Goal: Navigation & Orientation: Find specific page/section

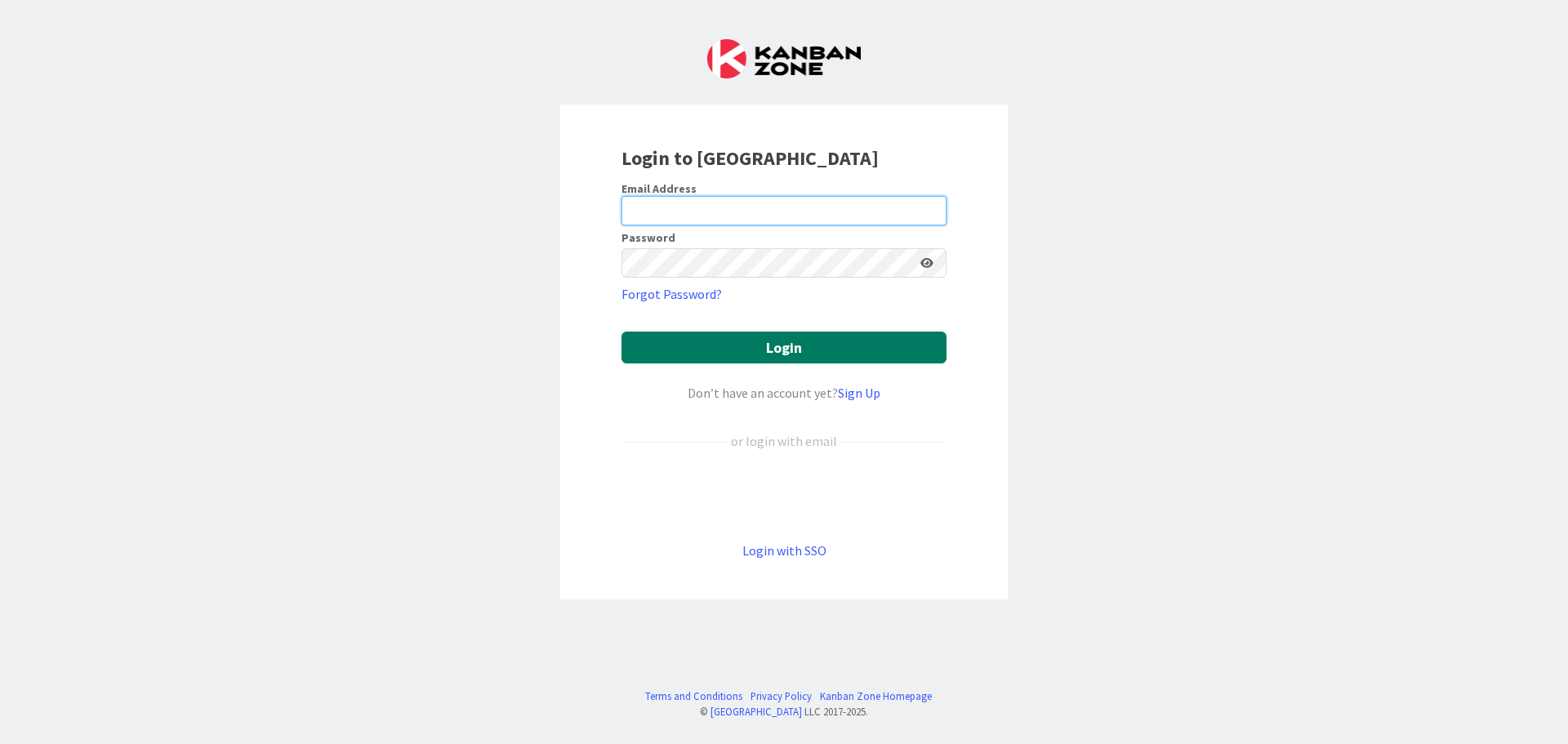
type input "[EMAIL_ADDRESS][DOMAIN_NAME]"
click at [794, 349] on button "Login" at bounding box center [784, 348] width 325 height 32
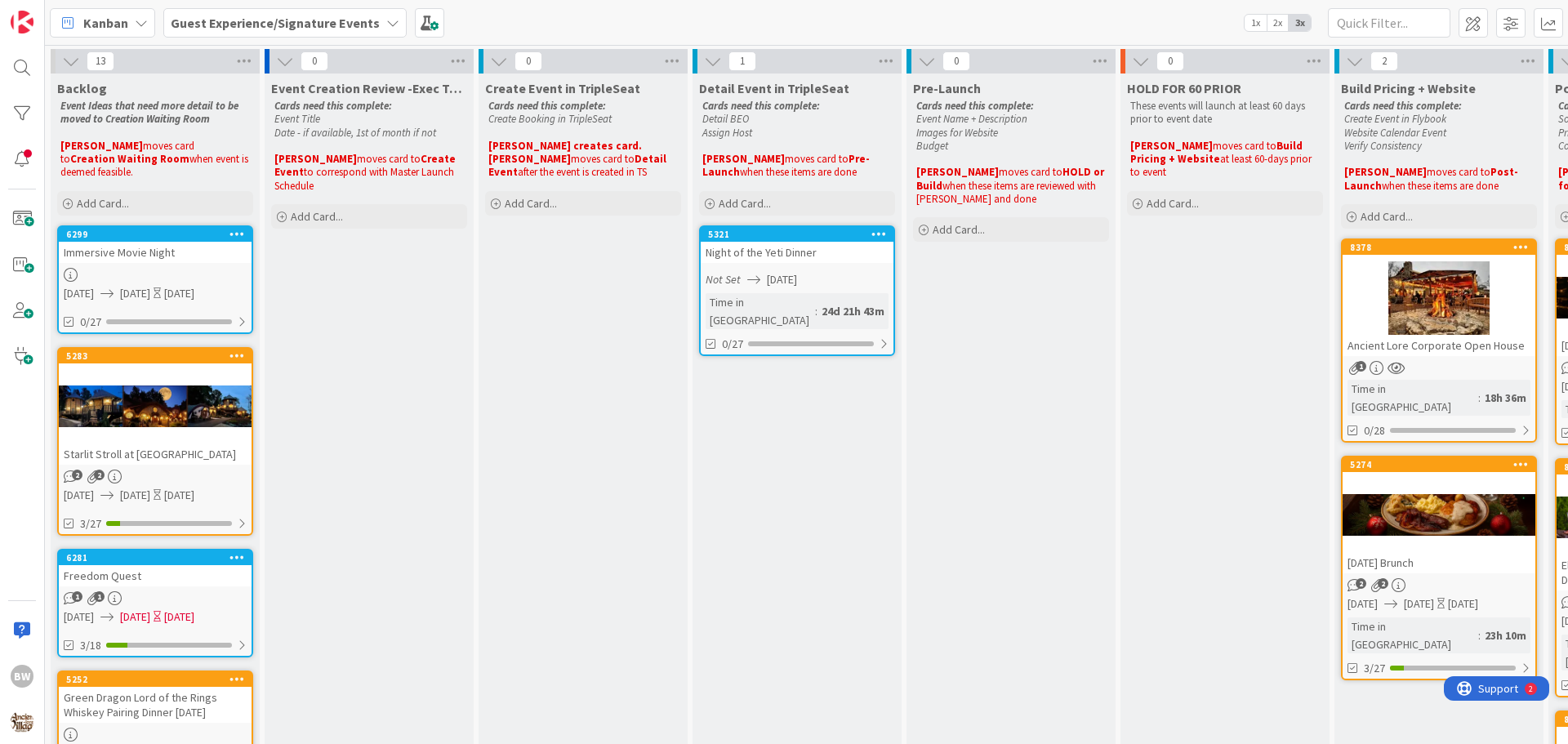
click at [387, 25] on icon at bounding box center [393, 23] width 13 height 13
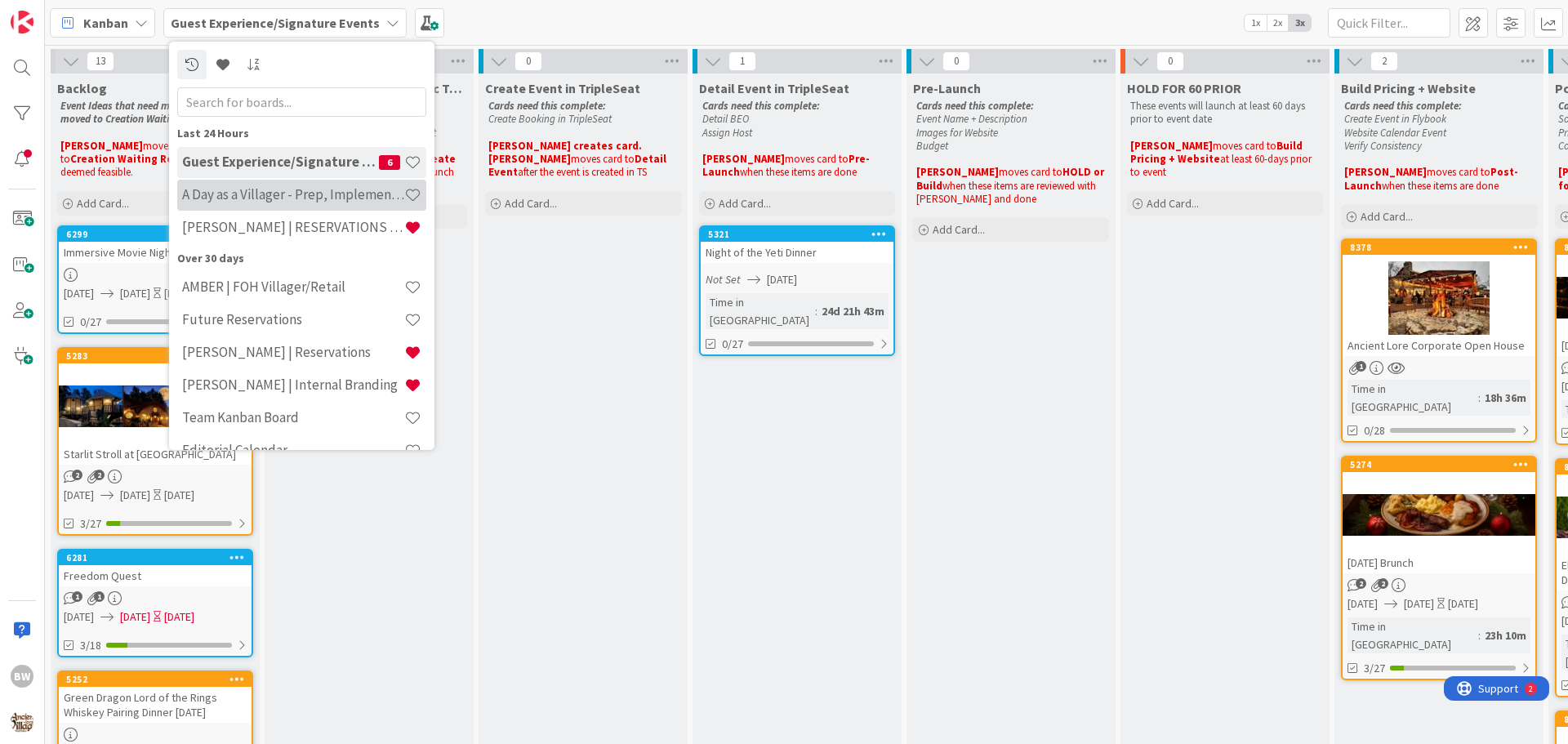
click at [270, 197] on h4 "A Day as a Villager - Prep, Implement and Execute" at bounding box center [294, 194] width 222 height 17
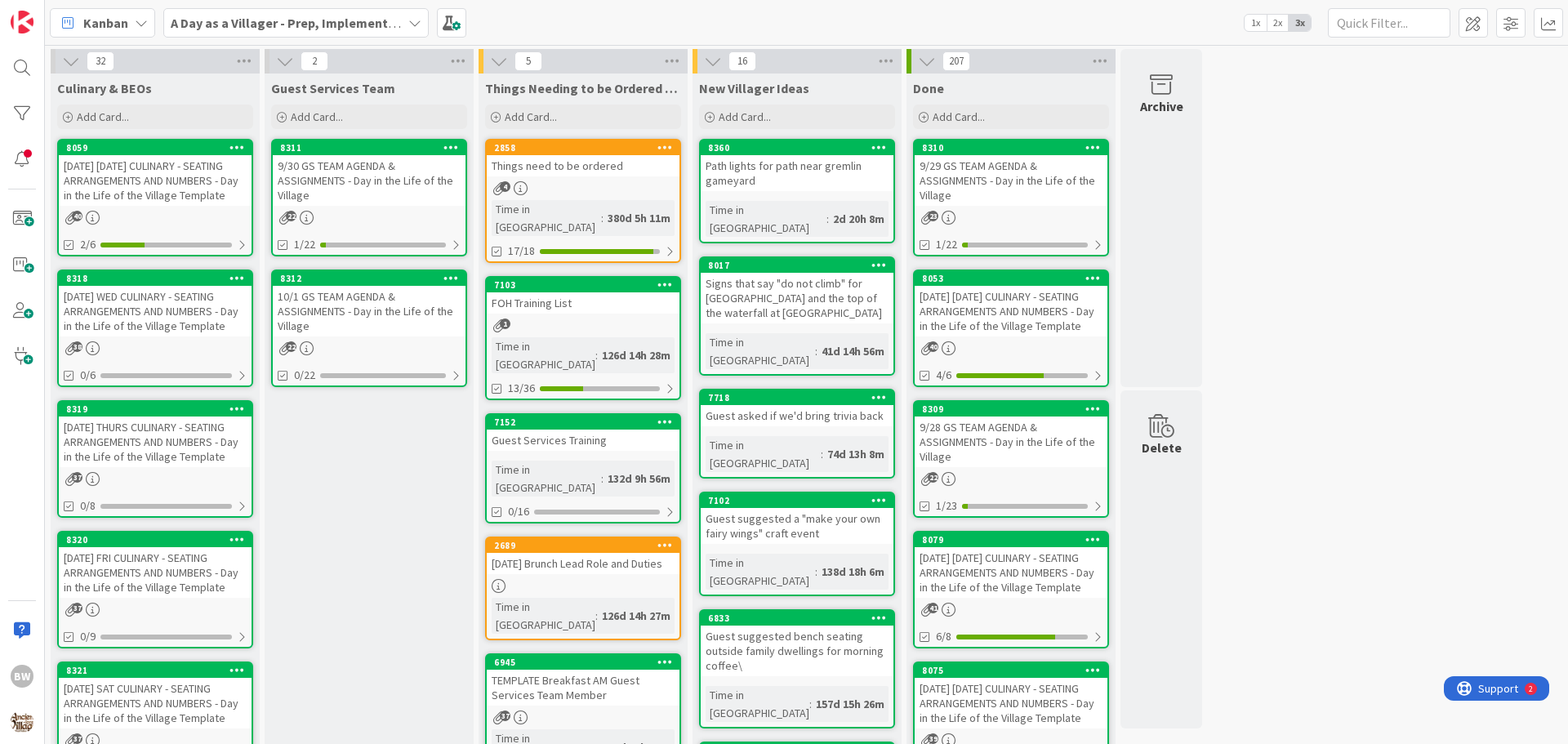
click at [147, 289] on div "[DATE] WED CULINARY - SEATING ARRANGEMENTS AND NUMBERS - Day in the Life of the…" at bounding box center [155, 311] width 192 height 51
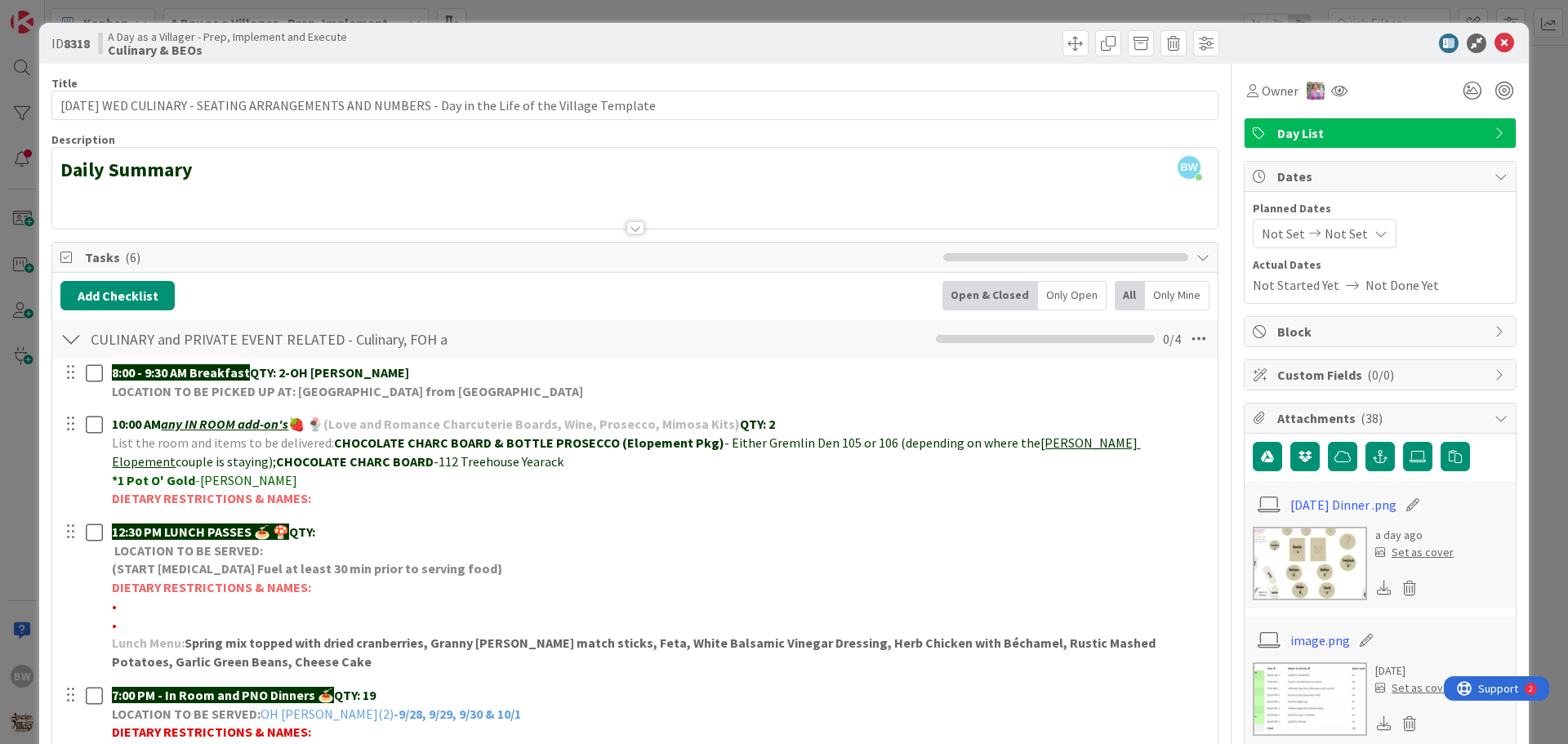
click at [627, 232] on div at bounding box center [635, 228] width 18 height 13
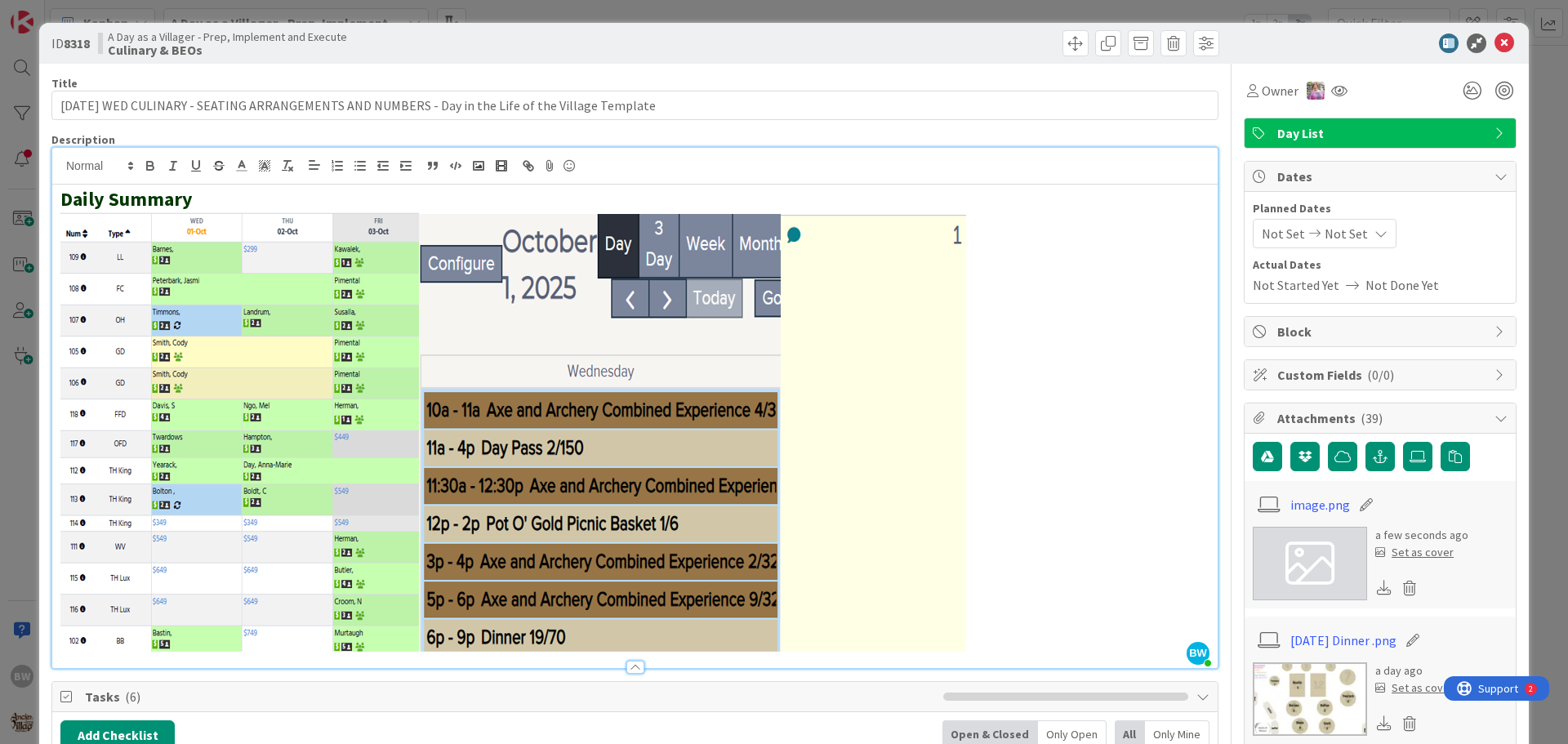
scroll to position [245, 0]
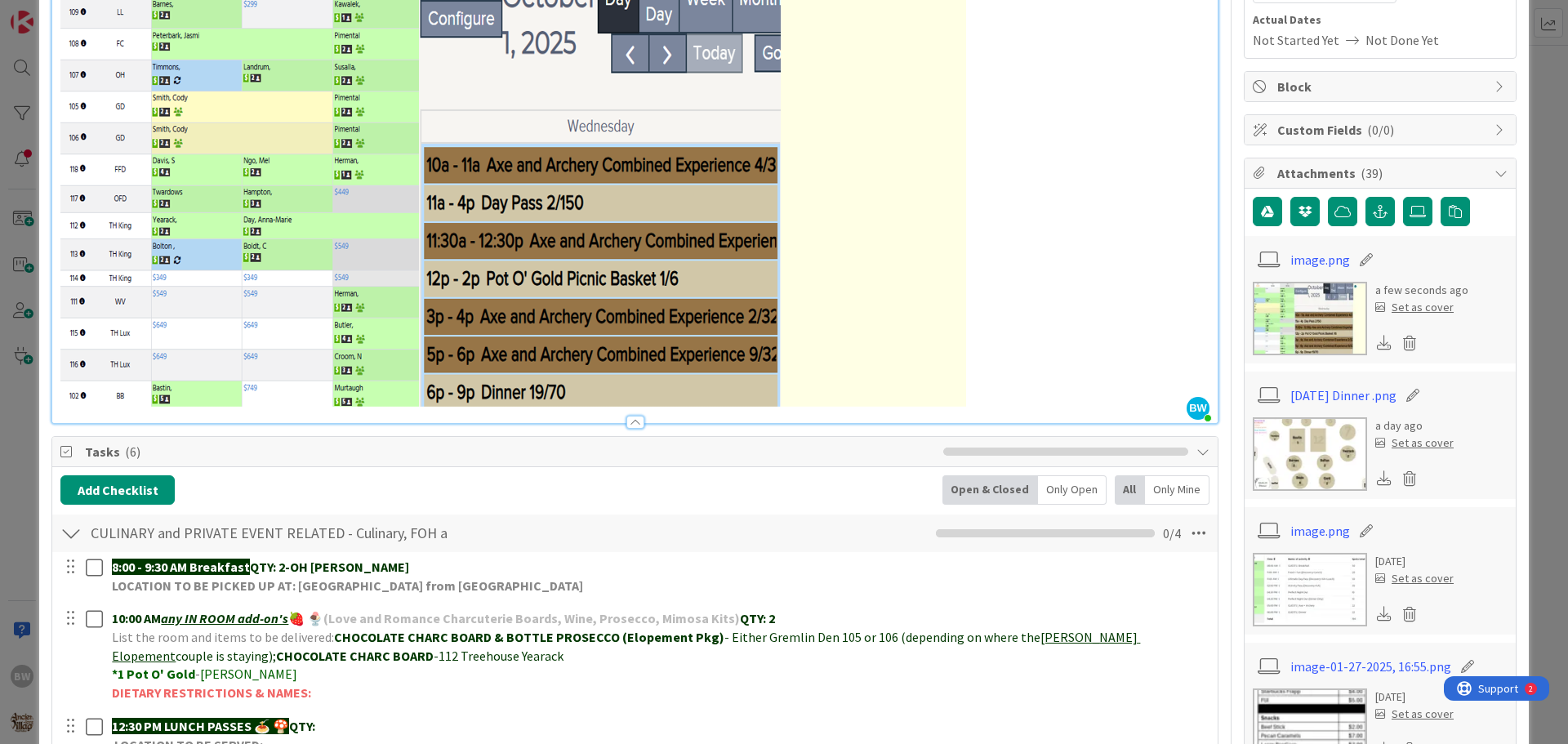
click at [572, 446] on span "Tasks ( 6 )" at bounding box center [509, 452] width 850 height 20
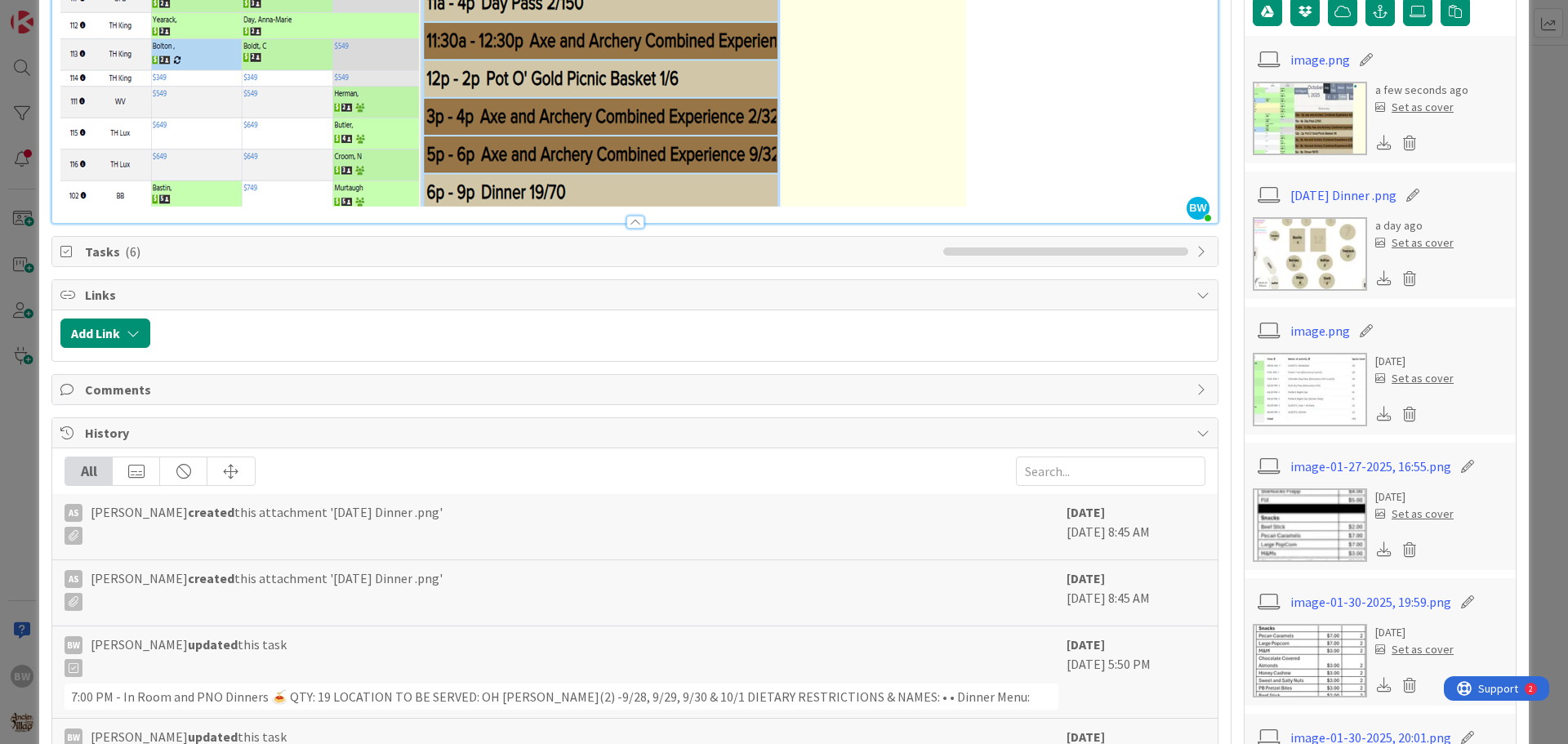
scroll to position [408, 0]
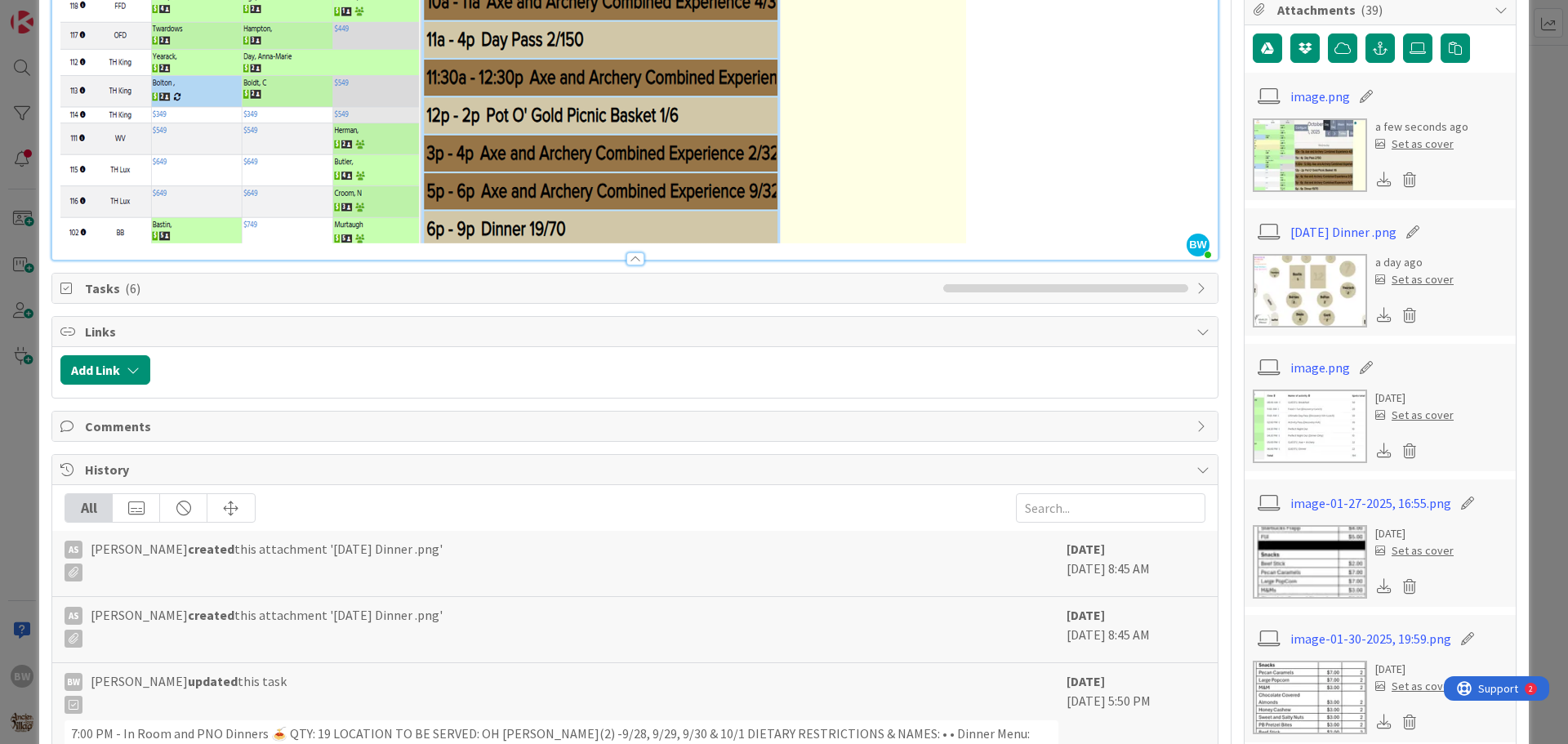
click at [236, 293] on span "Tasks ( 6 )" at bounding box center [509, 289] width 850 height 20
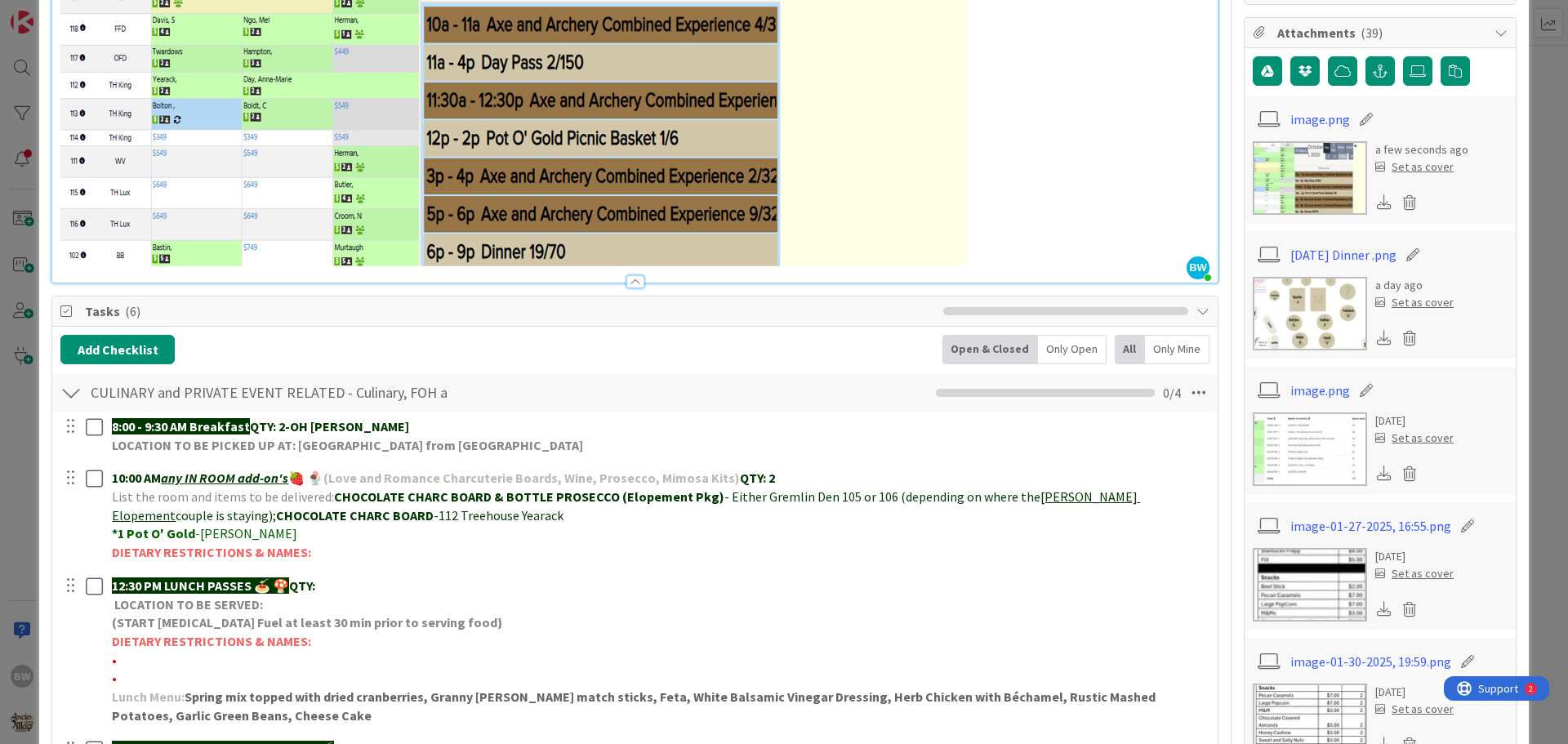
scroll to position [0, 0]
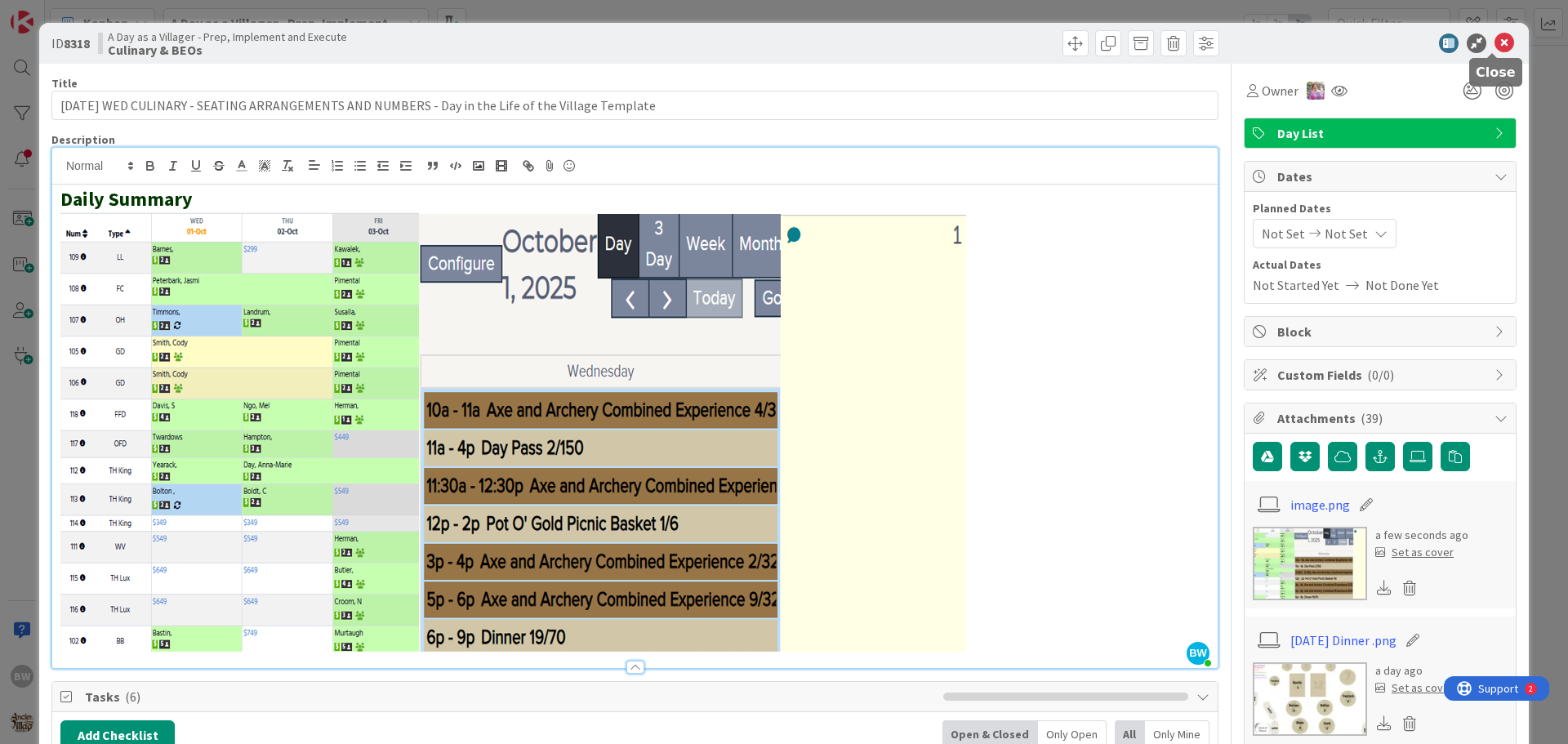
click at [1497, 45] on icon at bounding box center [1504, 43] width 20 height 20
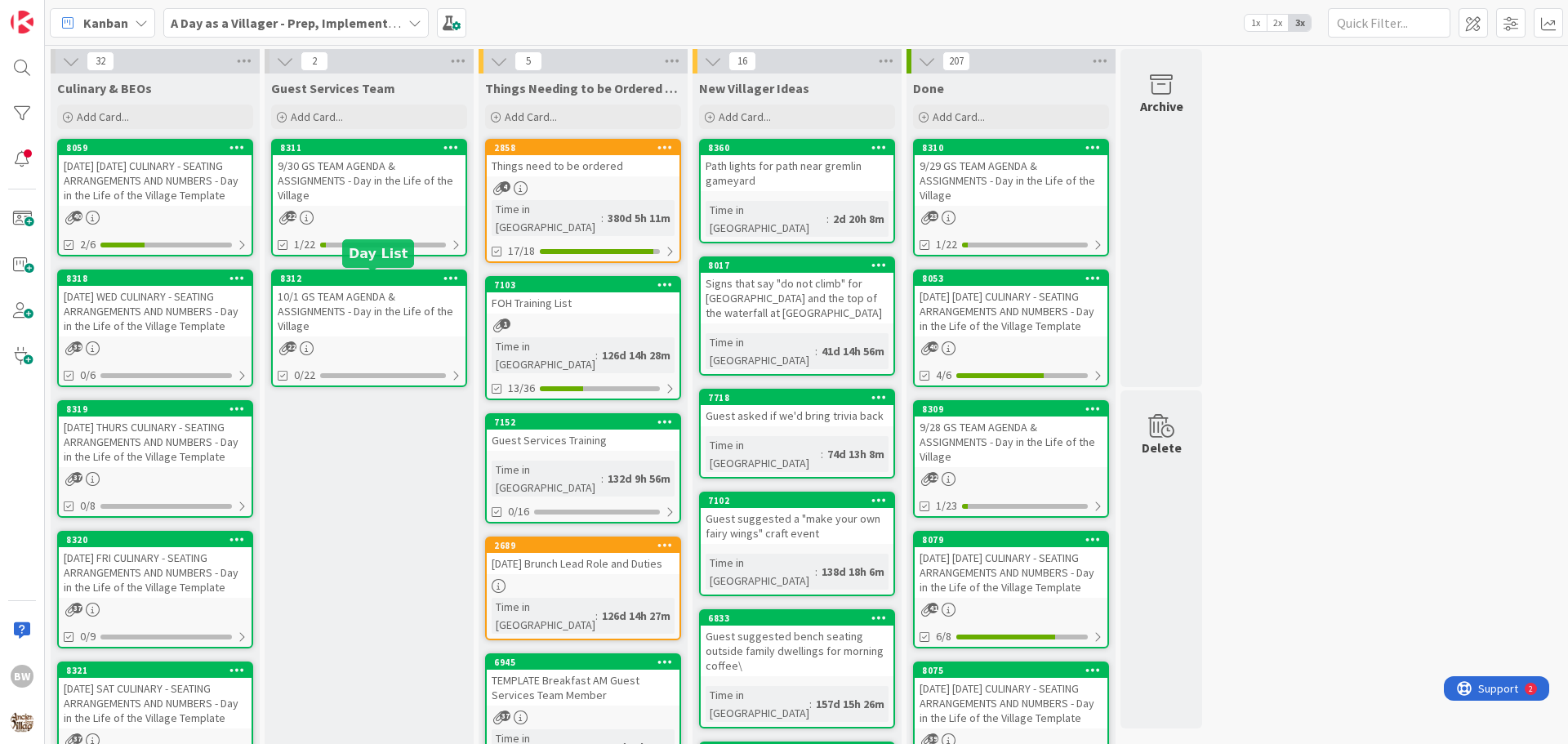
click at [363, 275] on div "8312" at bounding box center [373, 279] width 185 height 12
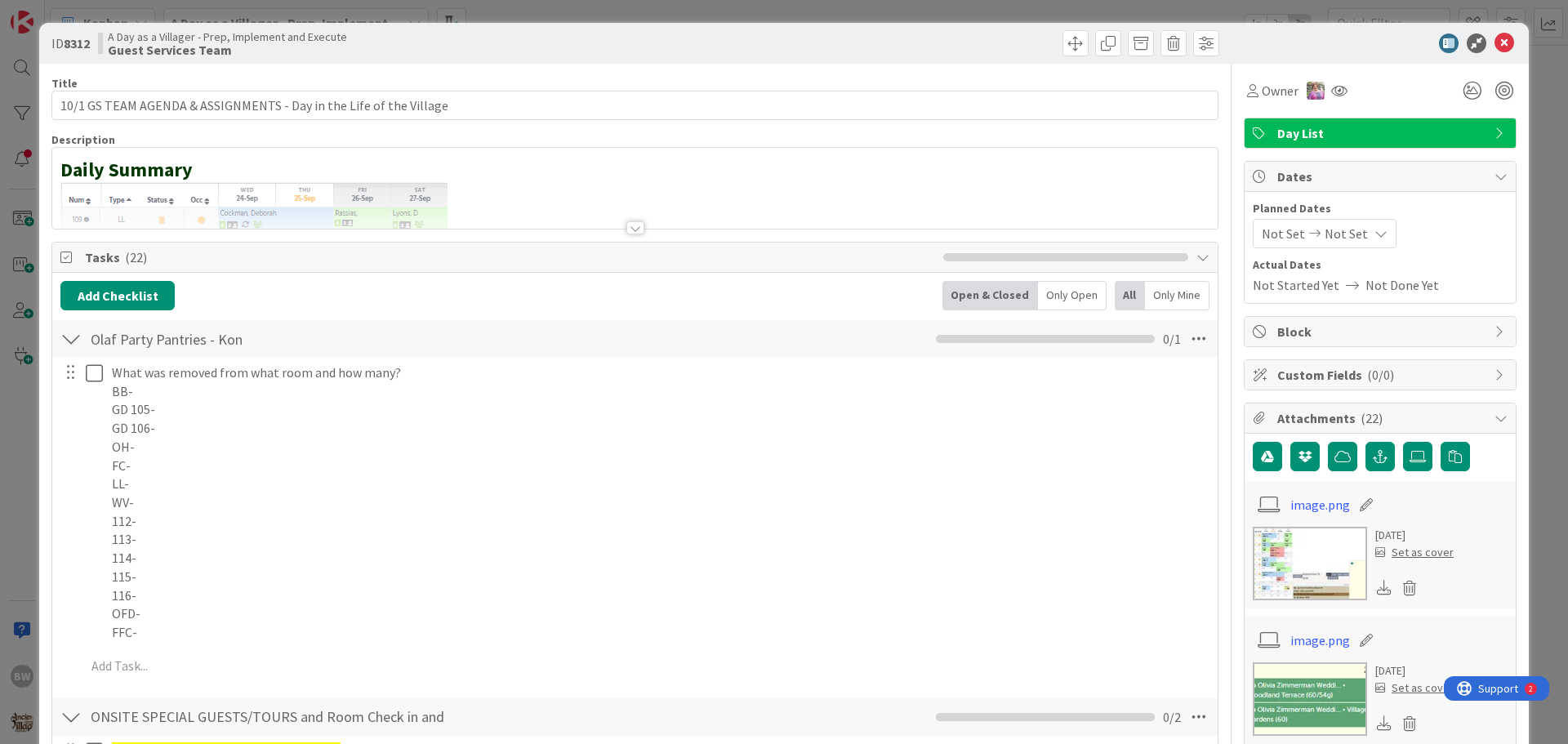
click at [629, 232] on div at bounding box center [635, 228] width 18 height 13
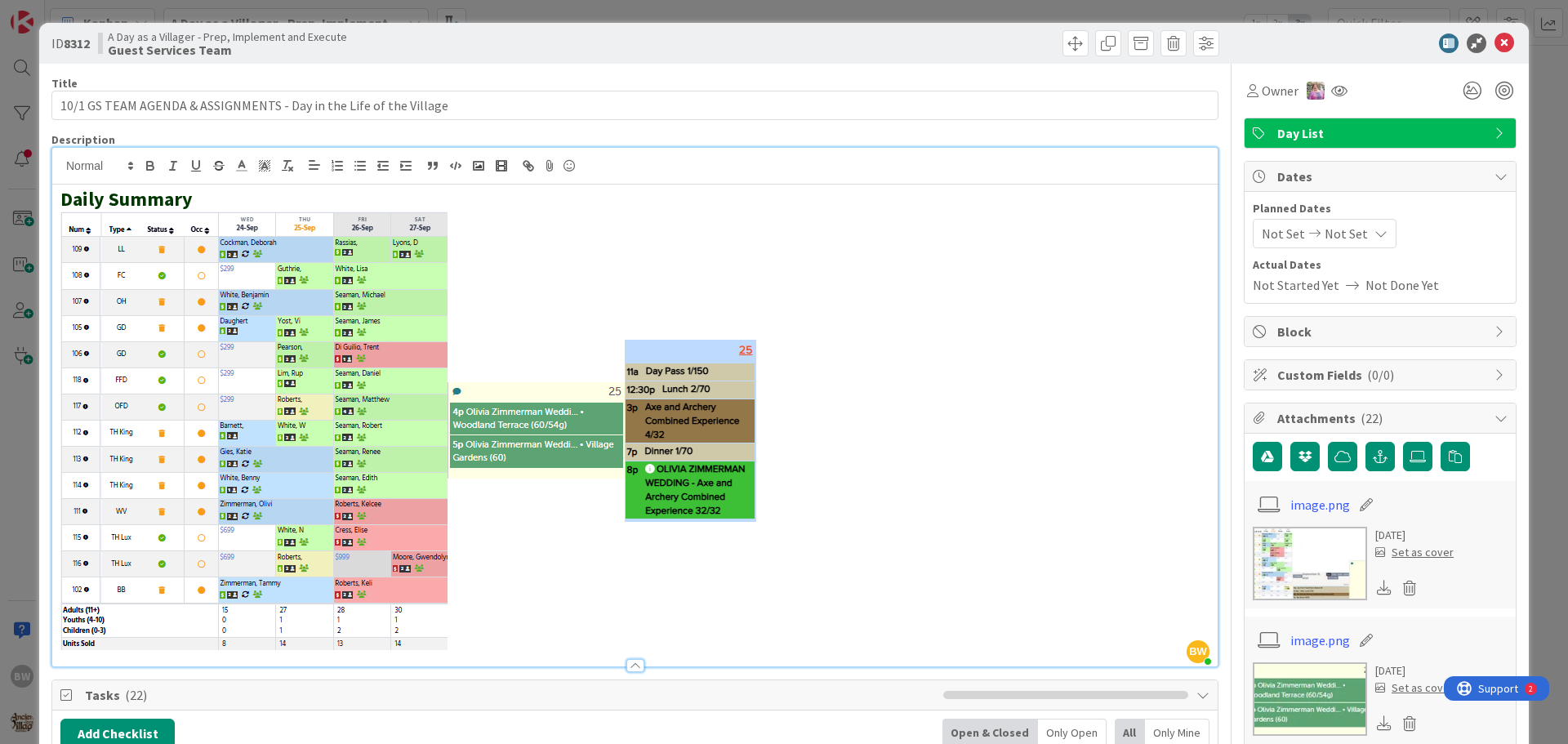
click at [776, 391] on p at bounding box center [635, 430] width 1149 height 439
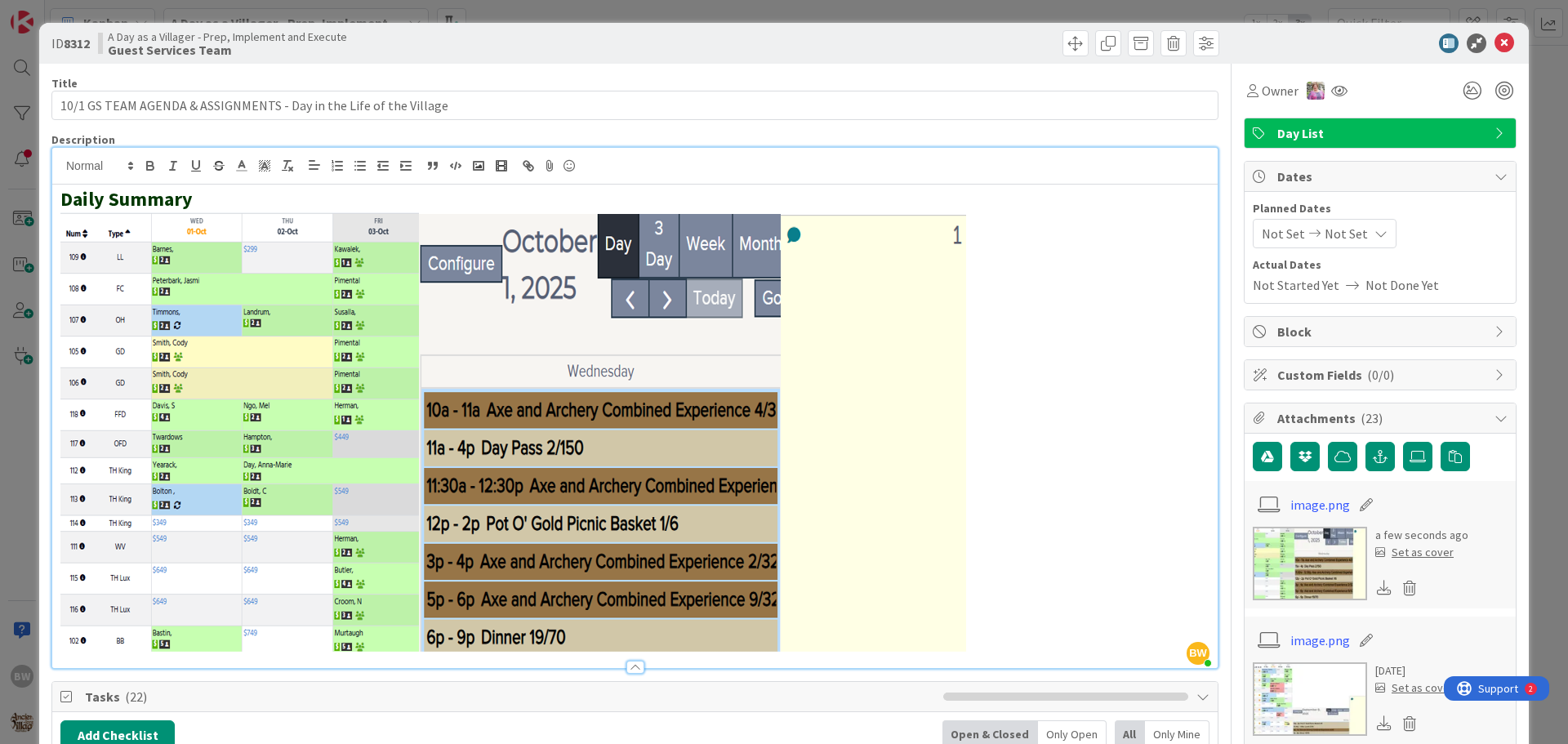
click at [775, 702] on span "Tasks ( 22 )" at bounding box center [509, 697] width 850 height 20
click at [1494, 36] on icon at bounding box center [1504, 43] width 20 height 20
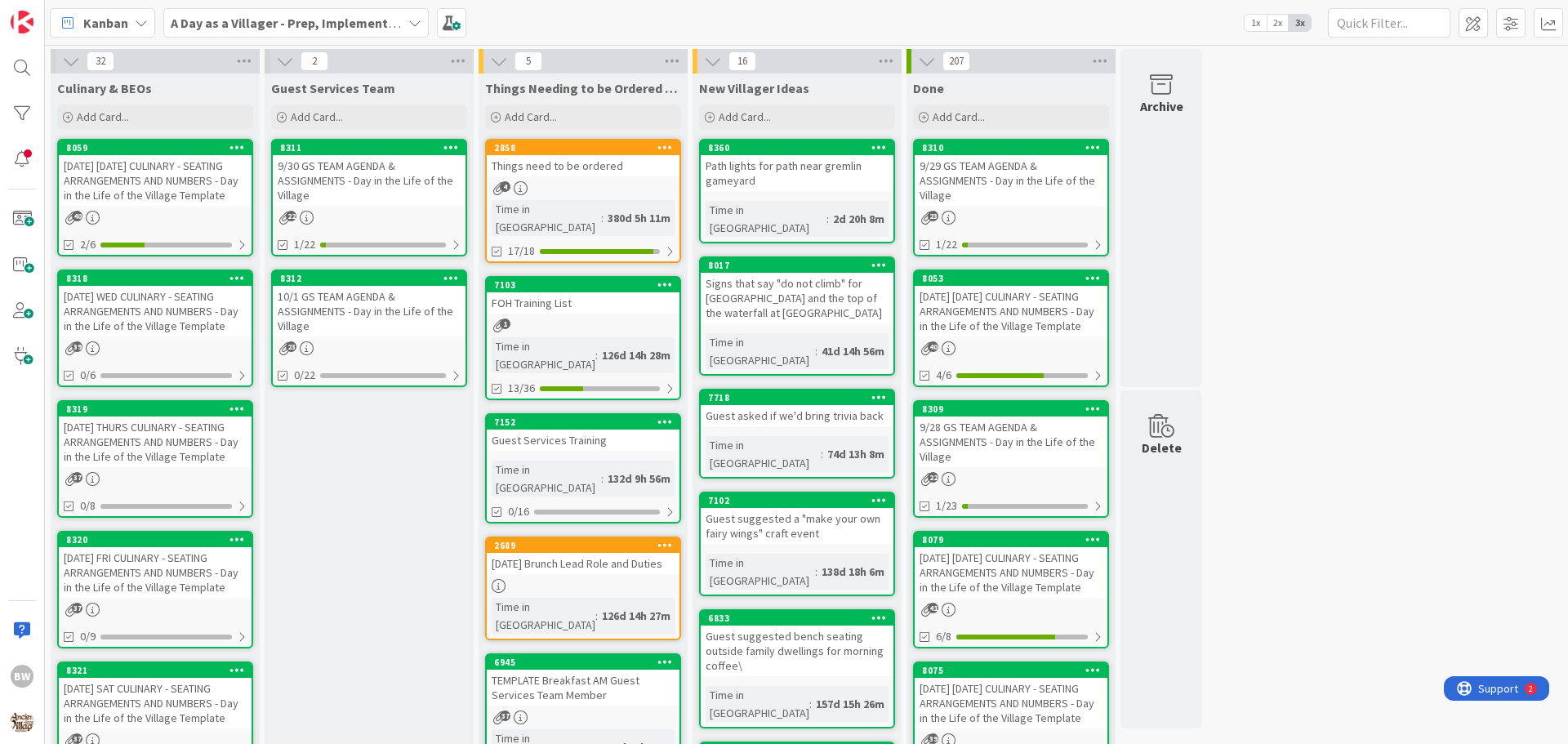
click at [150, 321] on div "[DATE] WED CULINARY - SEATING ARRANGEMENTS AND NUMBERS - Day in the Life of the…" at bounding box center [155, 311] width 192 height 51
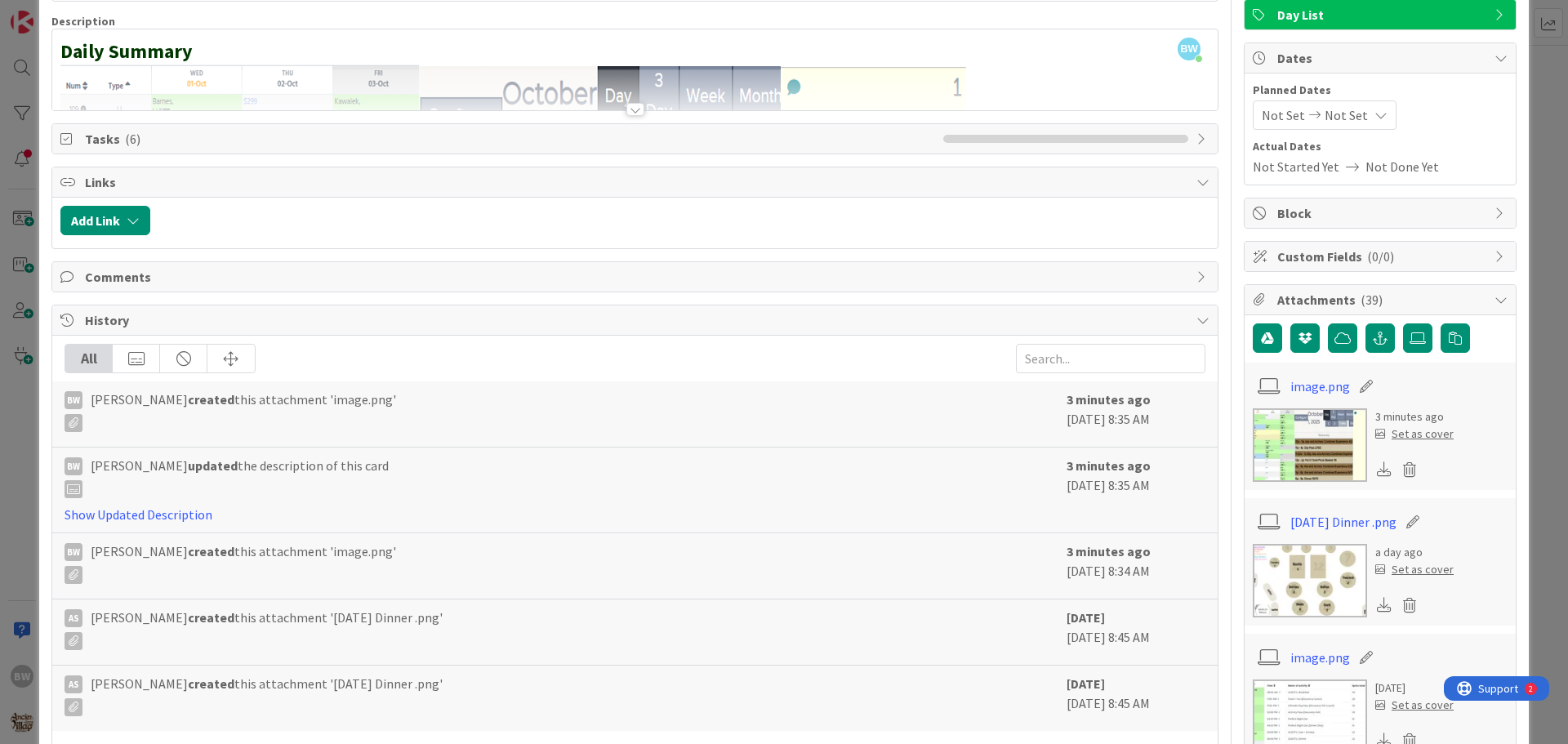
scroll to position [245, 0]
